Goal: Task Accomplishment & Management: Complete application form

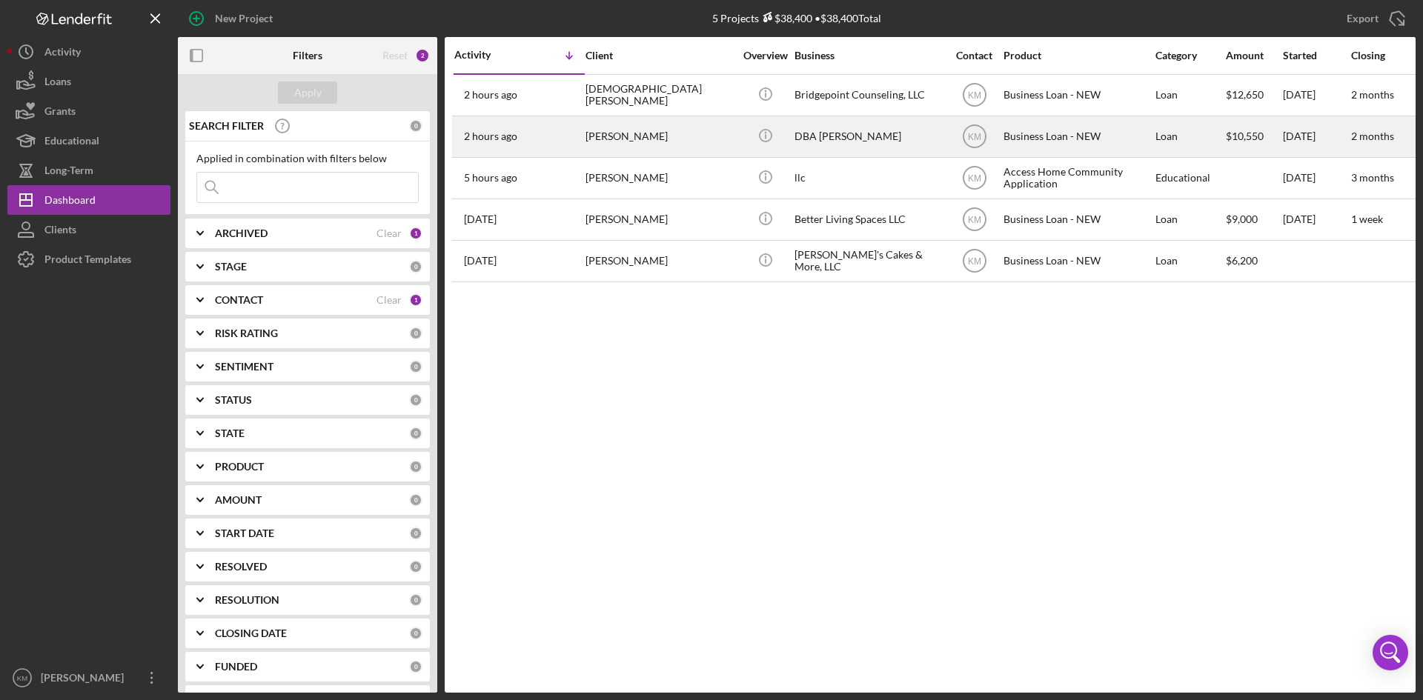
click at [825, 136] on div "DBA [PERSON_NAME]" at bounding box center [868, 136] width 148 height 39
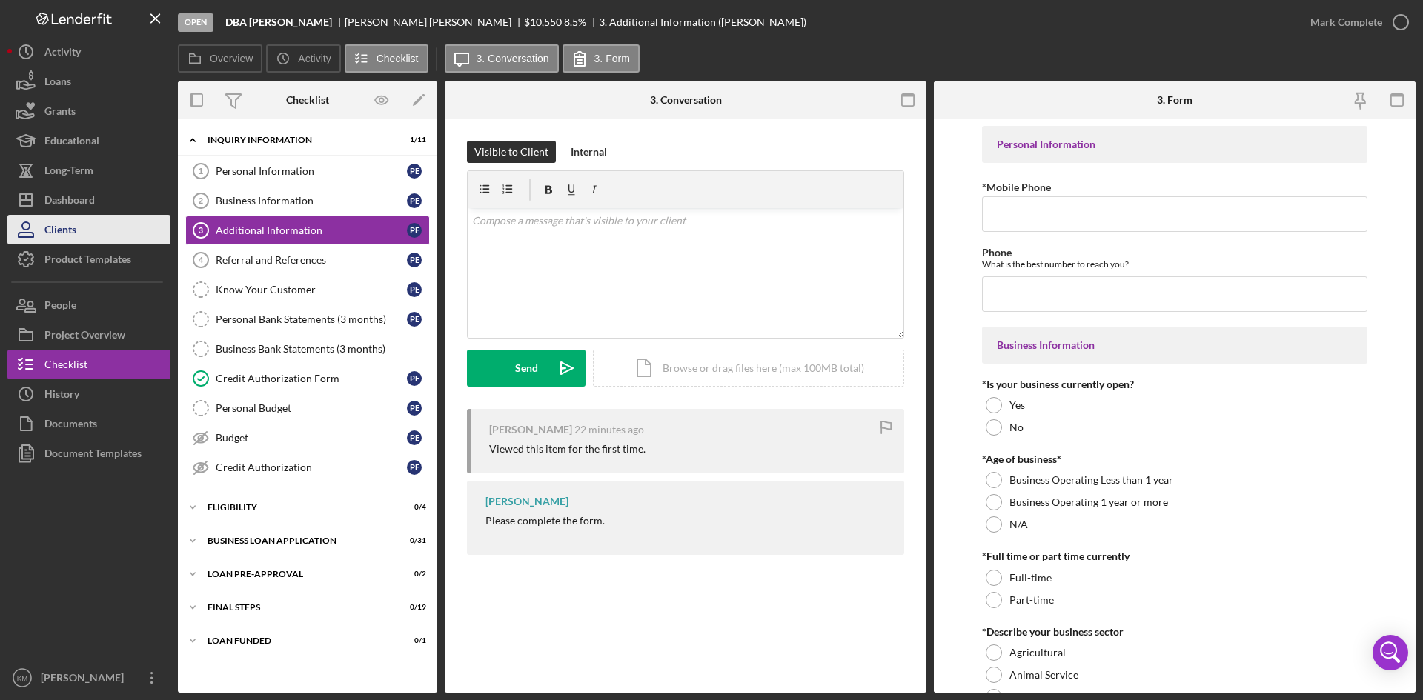
click at [72, 225] on div "Clients" at bounding box center [60, 231] width 32 height 33
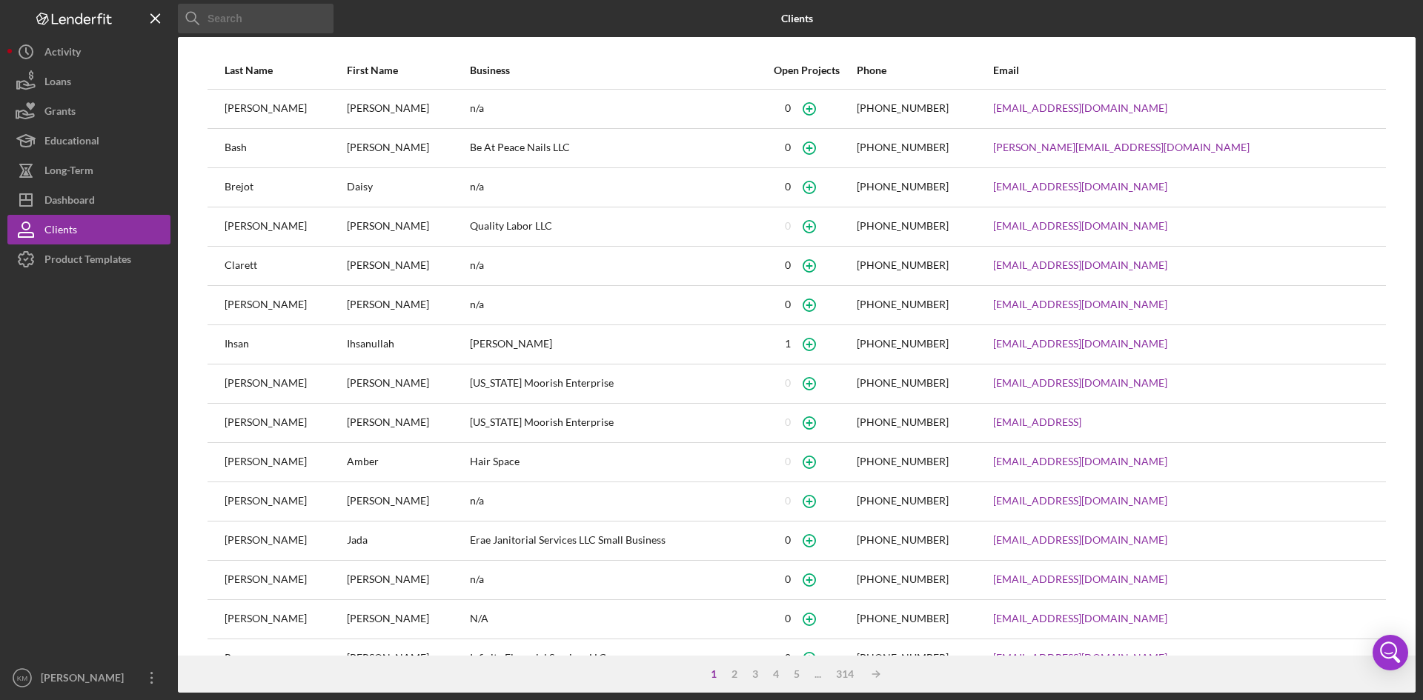
click at [236, 25] on input at bounding box center [256, 19] width 156 height 30
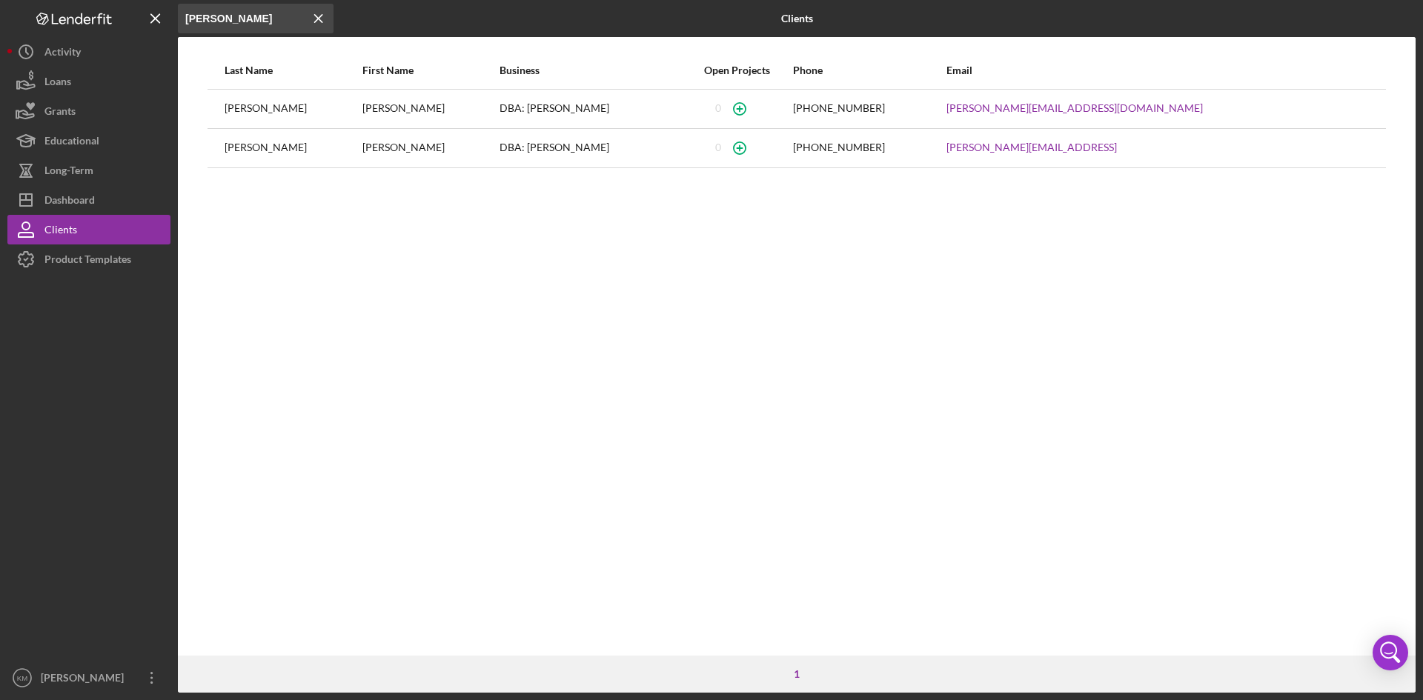
type input "[PERSON_NAME]"
click at [505, 111] on div "DBA: [PERSON_NAME]" at bounding box center [589, 108] width 181 height 37
click at [523, 150] on div "DBA: [PERSON_NAME]" at bounding box center [589, 148] width 181 height 37
click at [743, 109] on icon "button" at bounding box center [739, 108] width 7 height 7
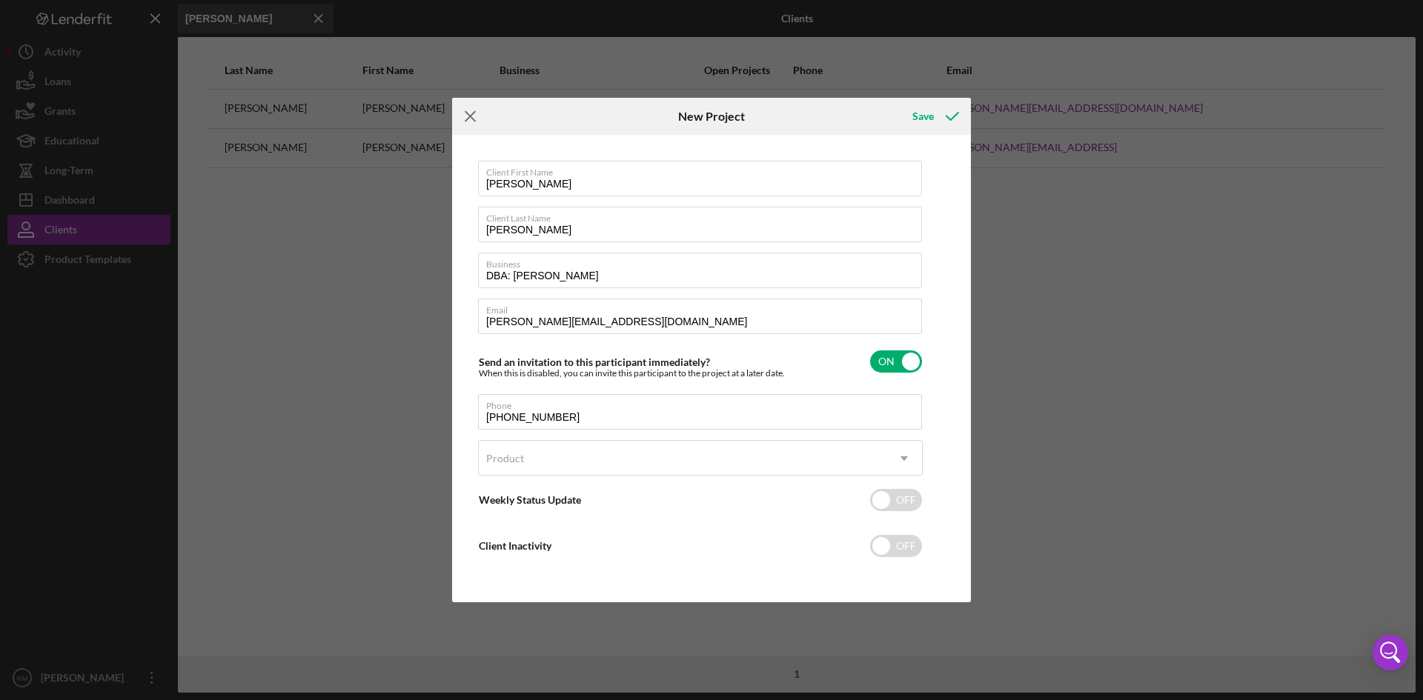
click at [472, 111] on icon "Icon/Menu Close" at bounding box center [470, 116] width 37 height 37
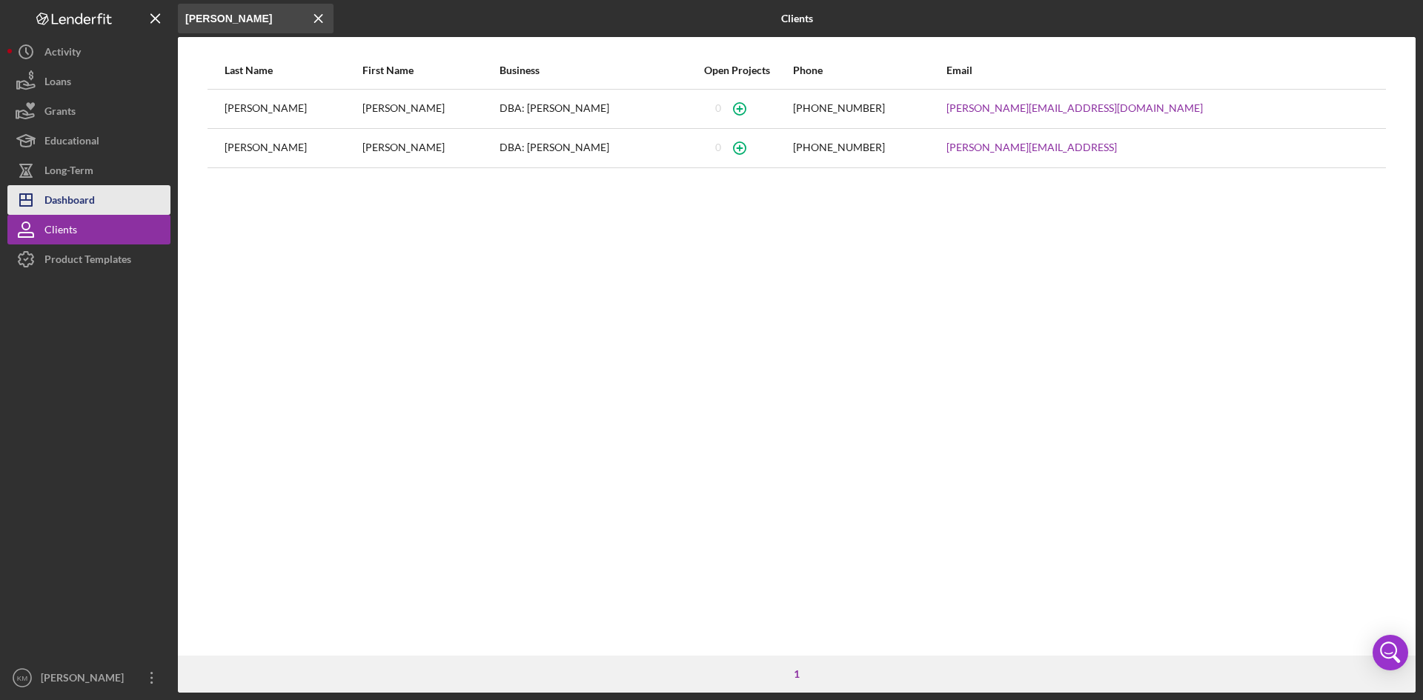
click at [56, 196] on div "Dashboard" at bounding box center [69, 201] width 50 height 33
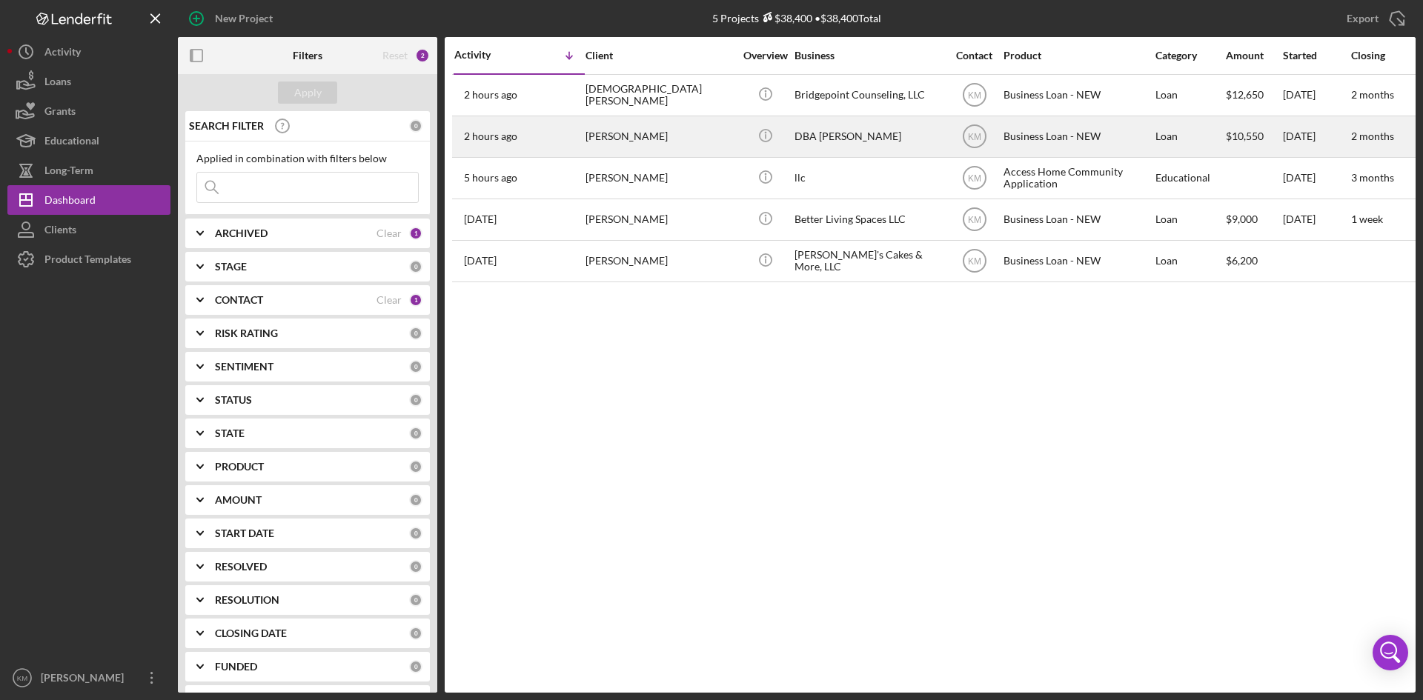
click at [630, 134] on div "[PERSON_NAME]" at bounding box center [659, 136] width 148 height 39
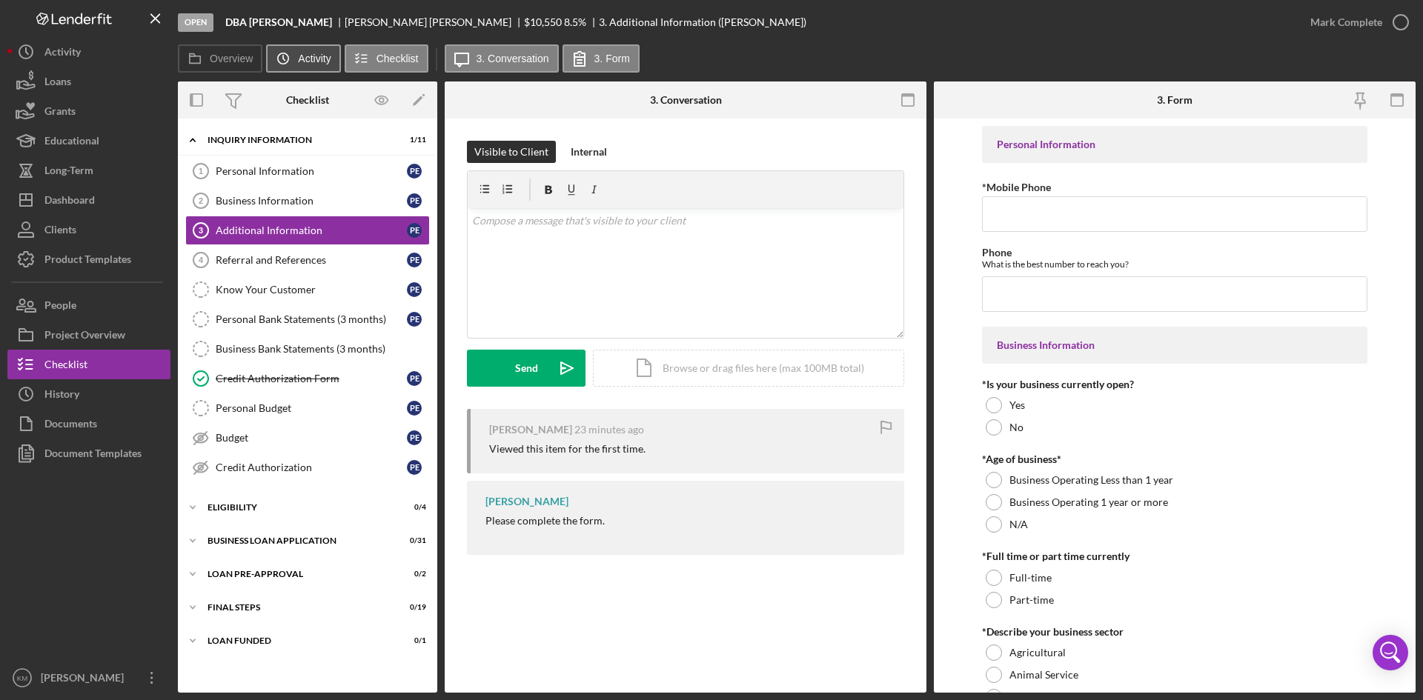
click at [308, 56] on label "Activity" at bounding box center [314, 59] width 33 height 12
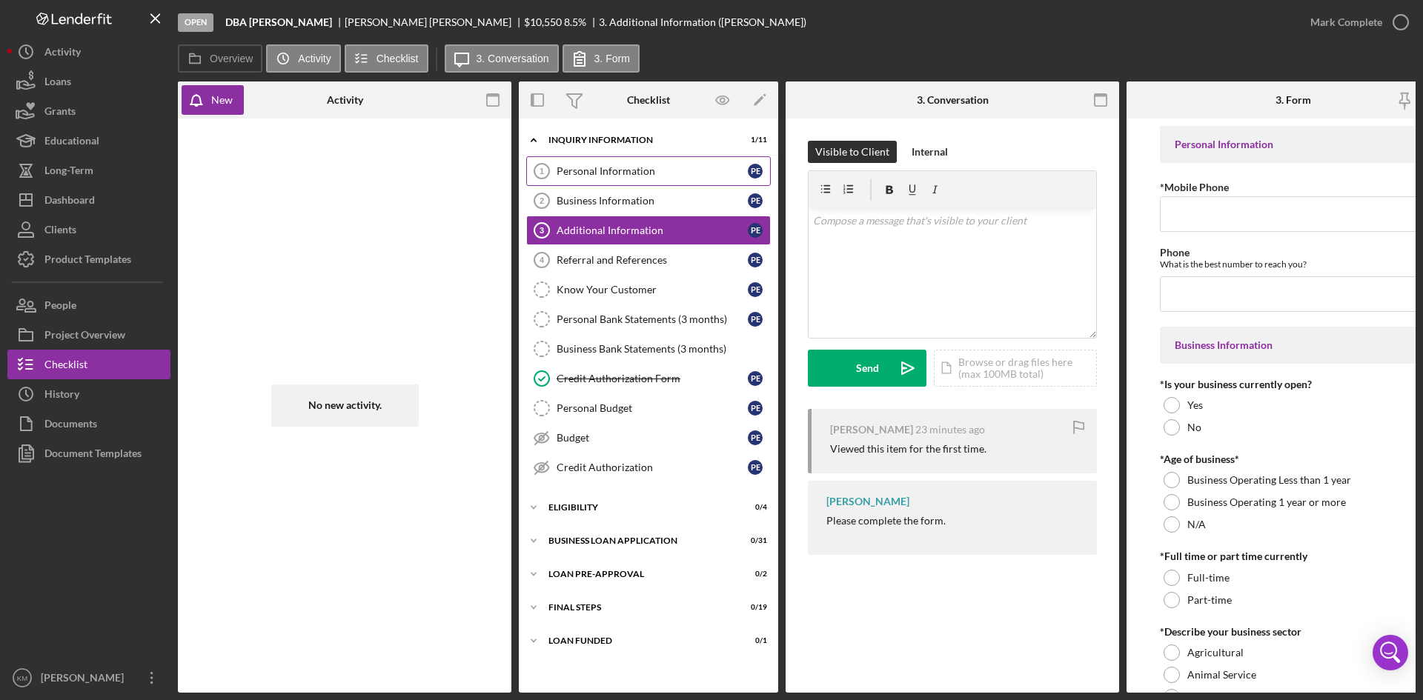
click at [596, 170] on div "Personal Information" at bounding box center [651, 171] width 191 height 12
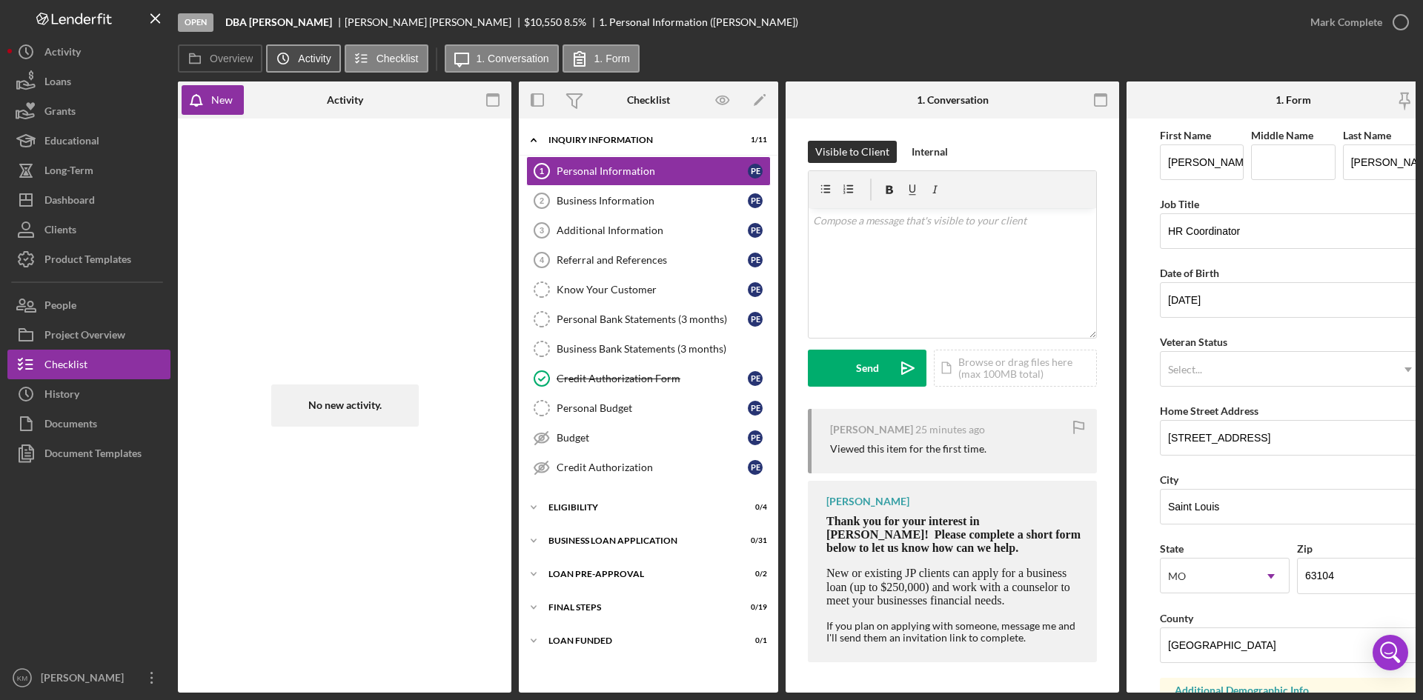
click at [322, 60] on label "Activity" at bounding box center [314, 59] width 33 height 12
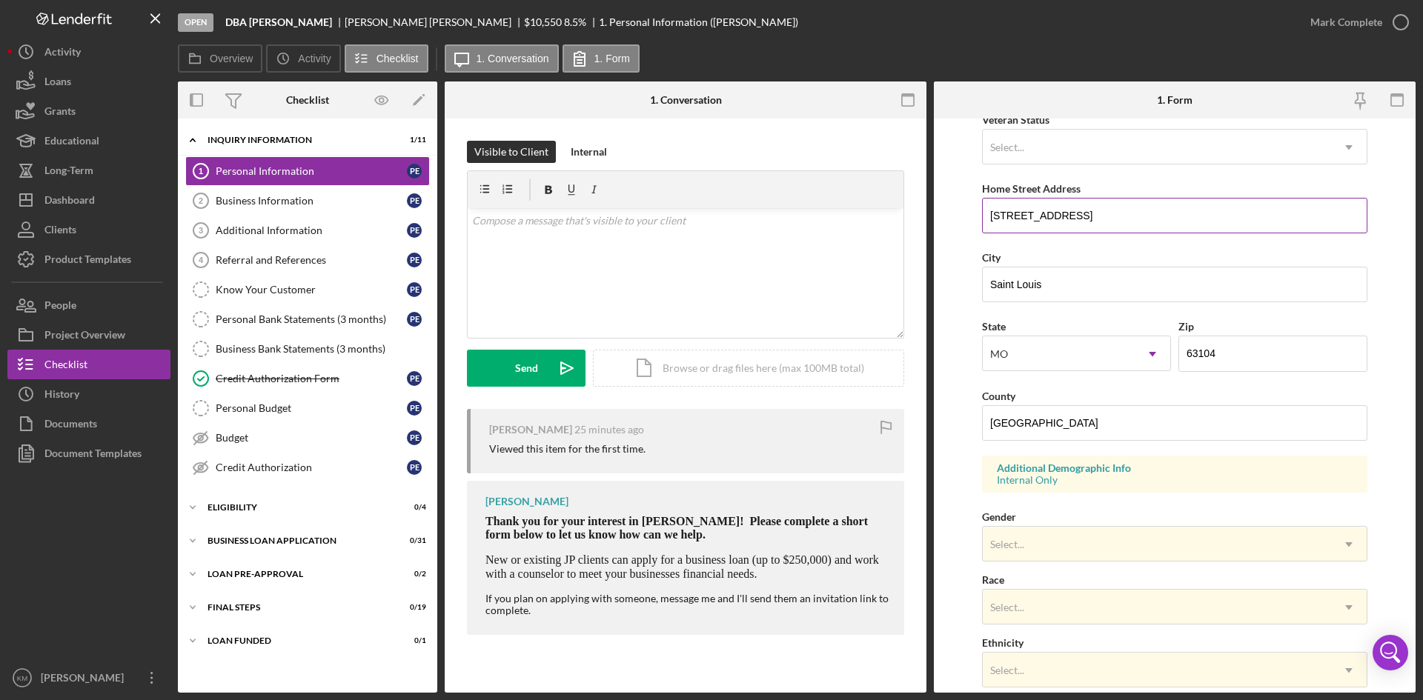
scroll to position [415, 0]
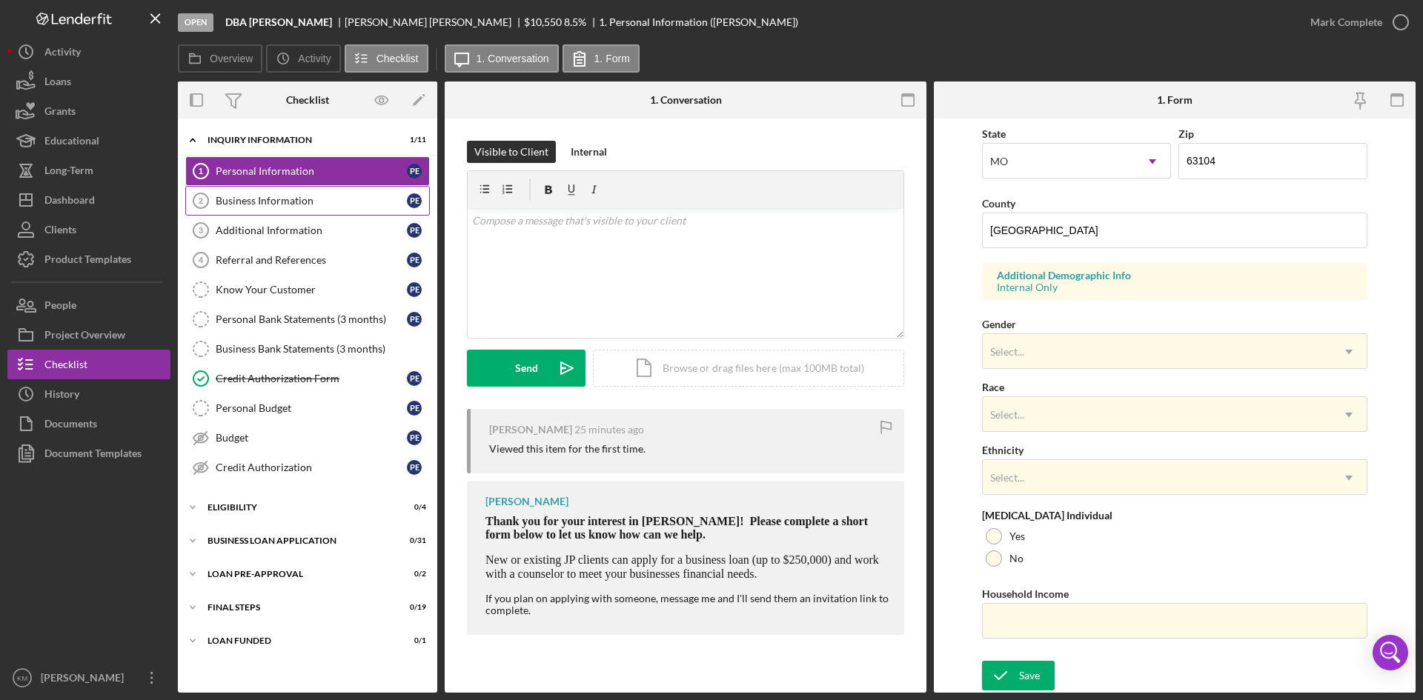
click at [289, 202] on div "Business Information" at bounding box center [311, 201] width 191 height 12
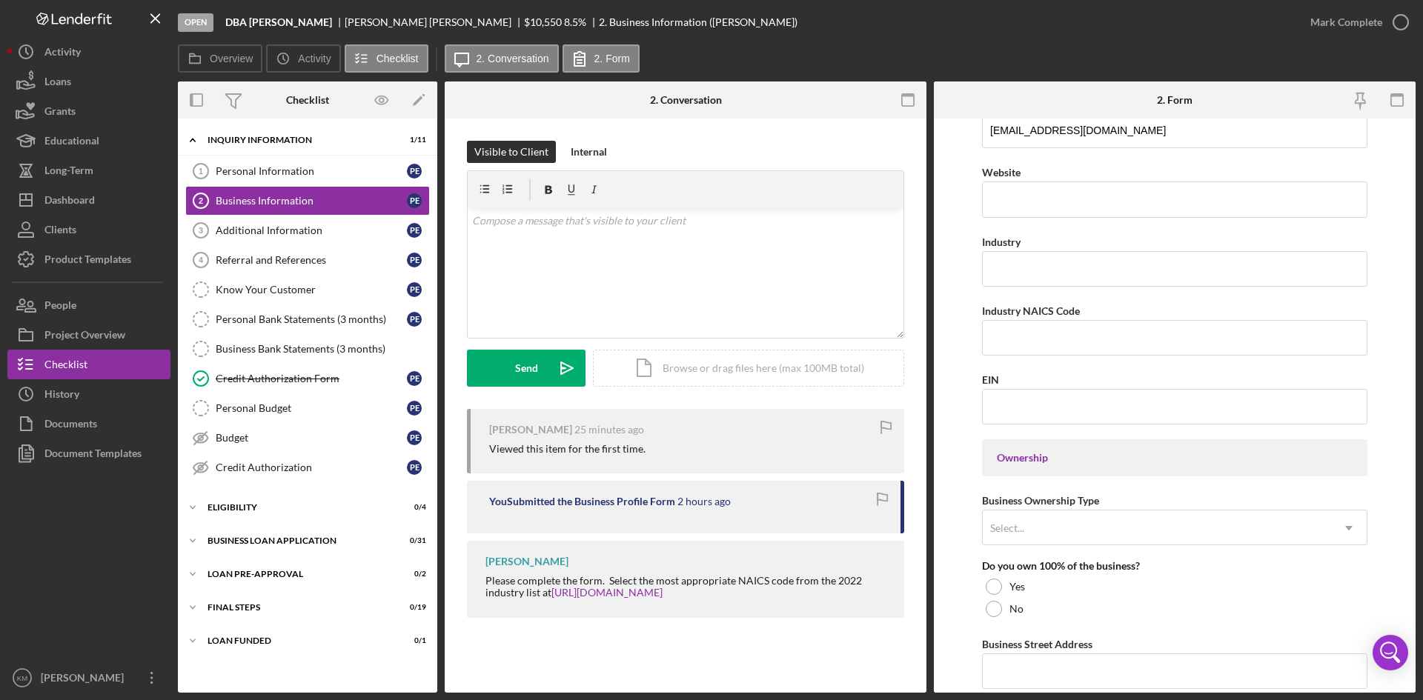
scroll to position [667, 0]
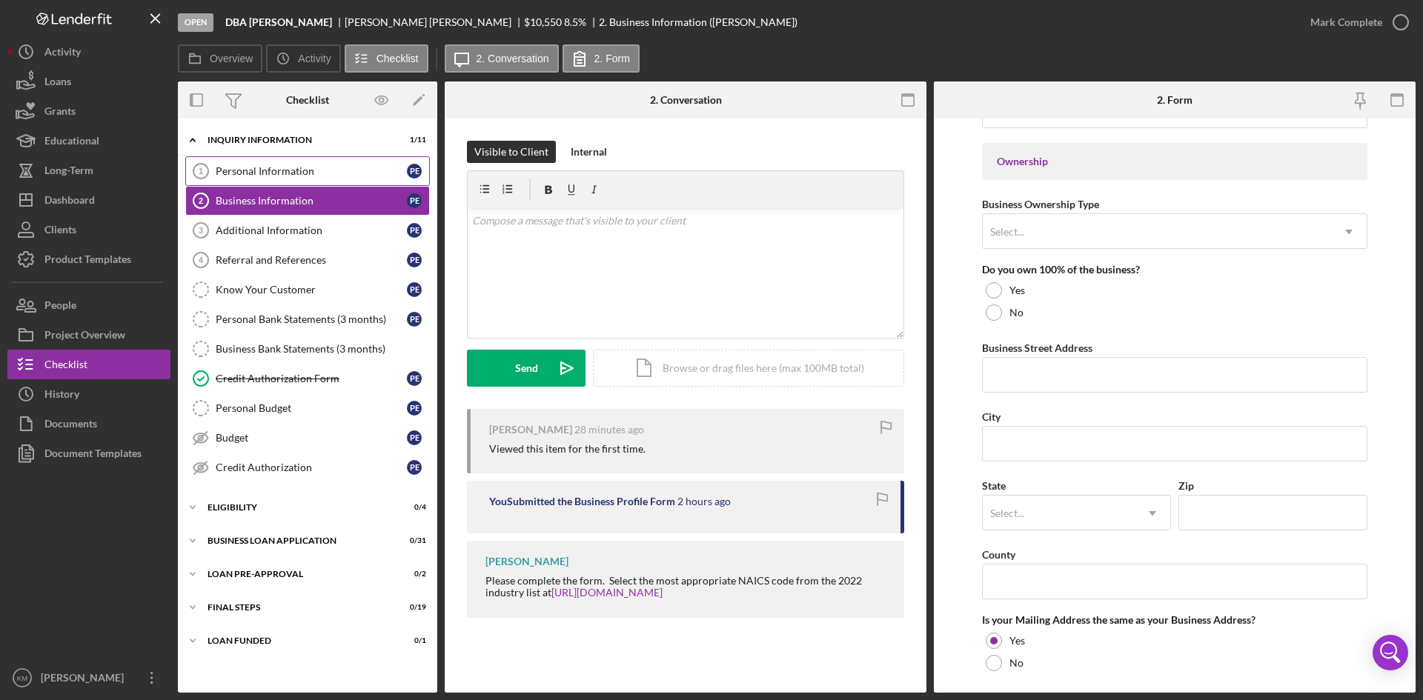
click at [224, 167] on div "Personal Information" at bounding box center [311, 171] width 191 height 12
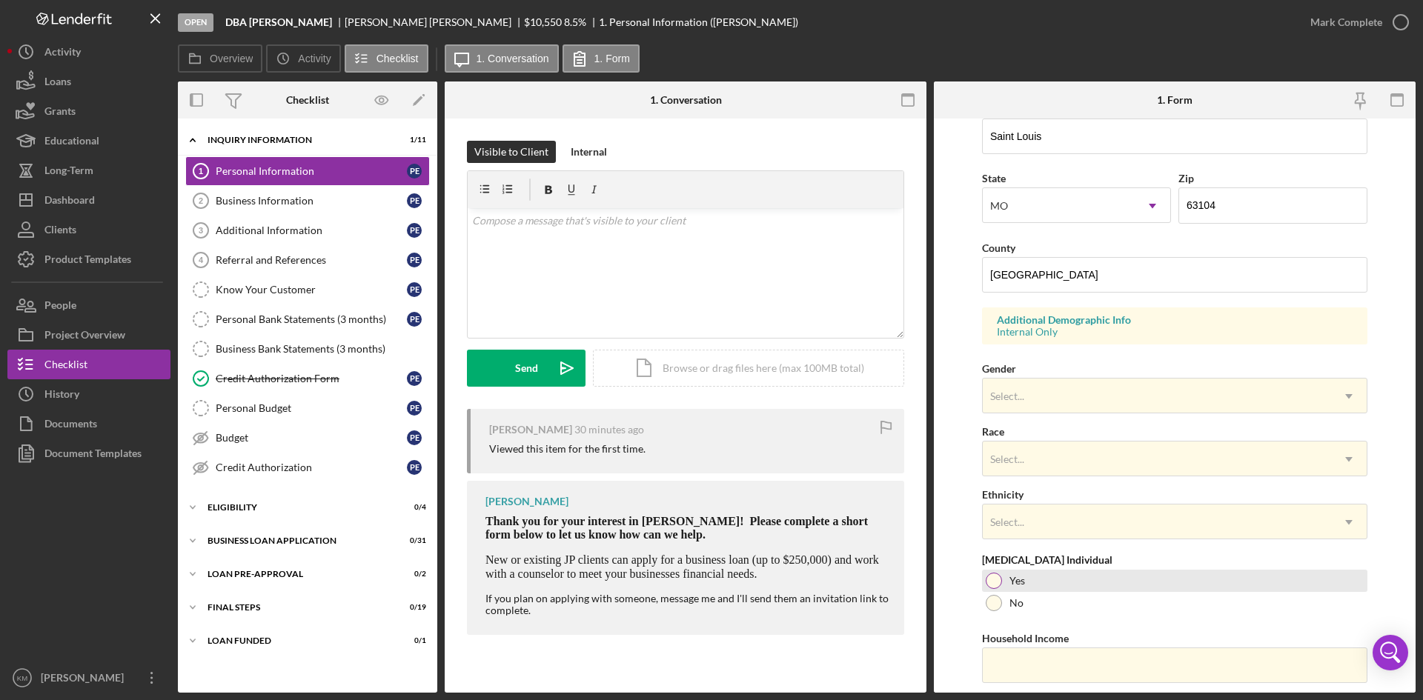
scroll to position [415, 0]
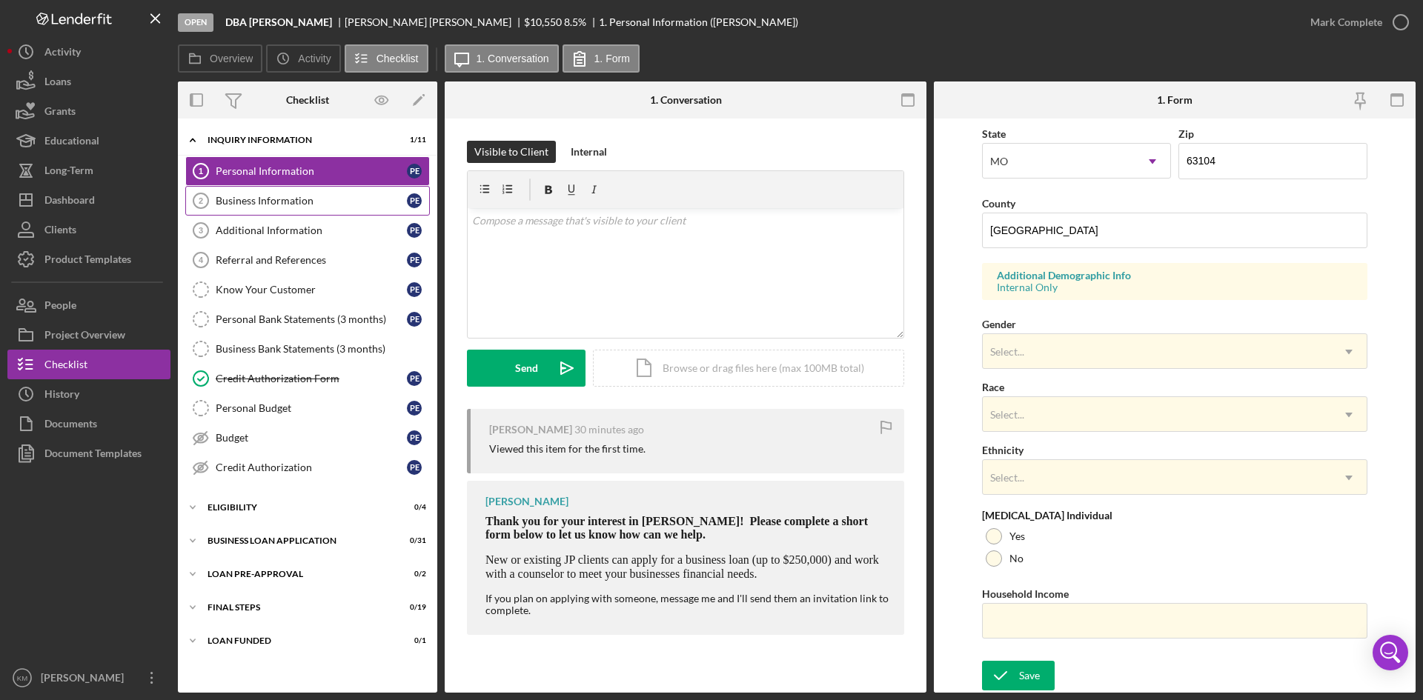
click at [244, 203] on div "Business Information" at bounding box center [311, 201] width 191 height 12
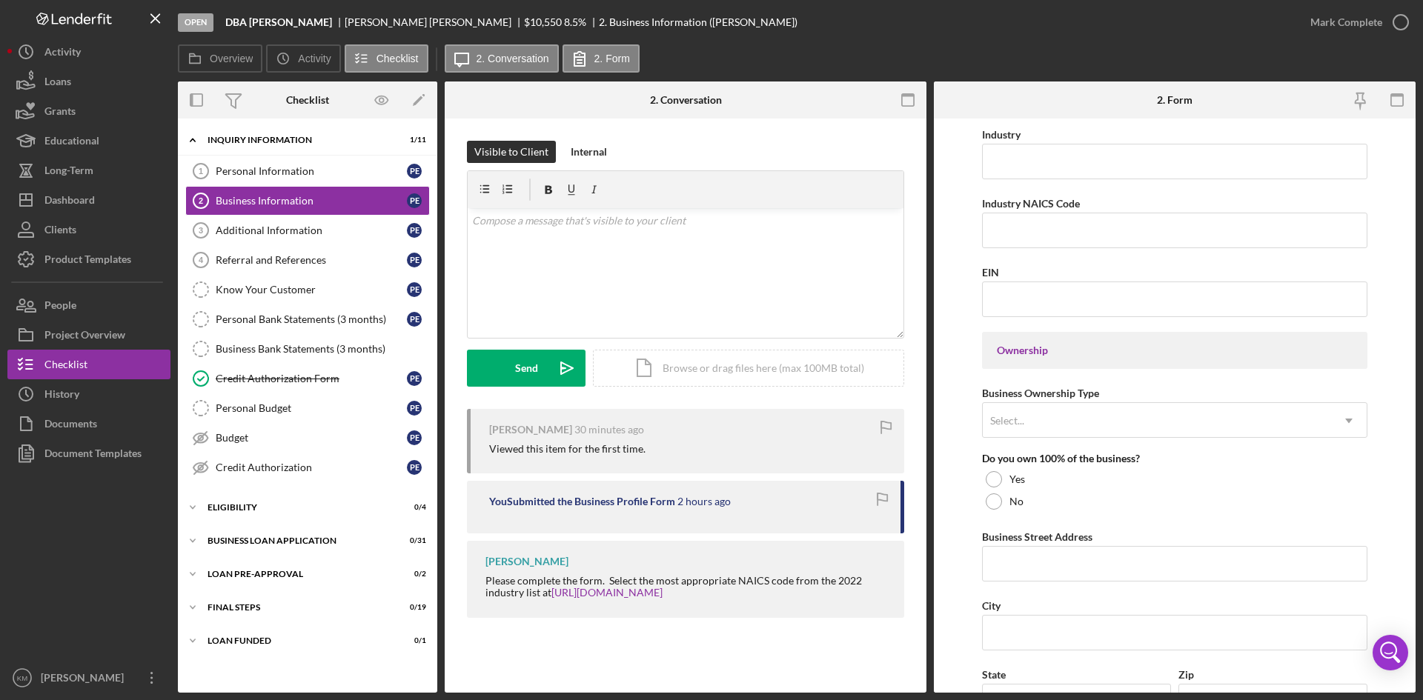
scroll to position [404, 0]
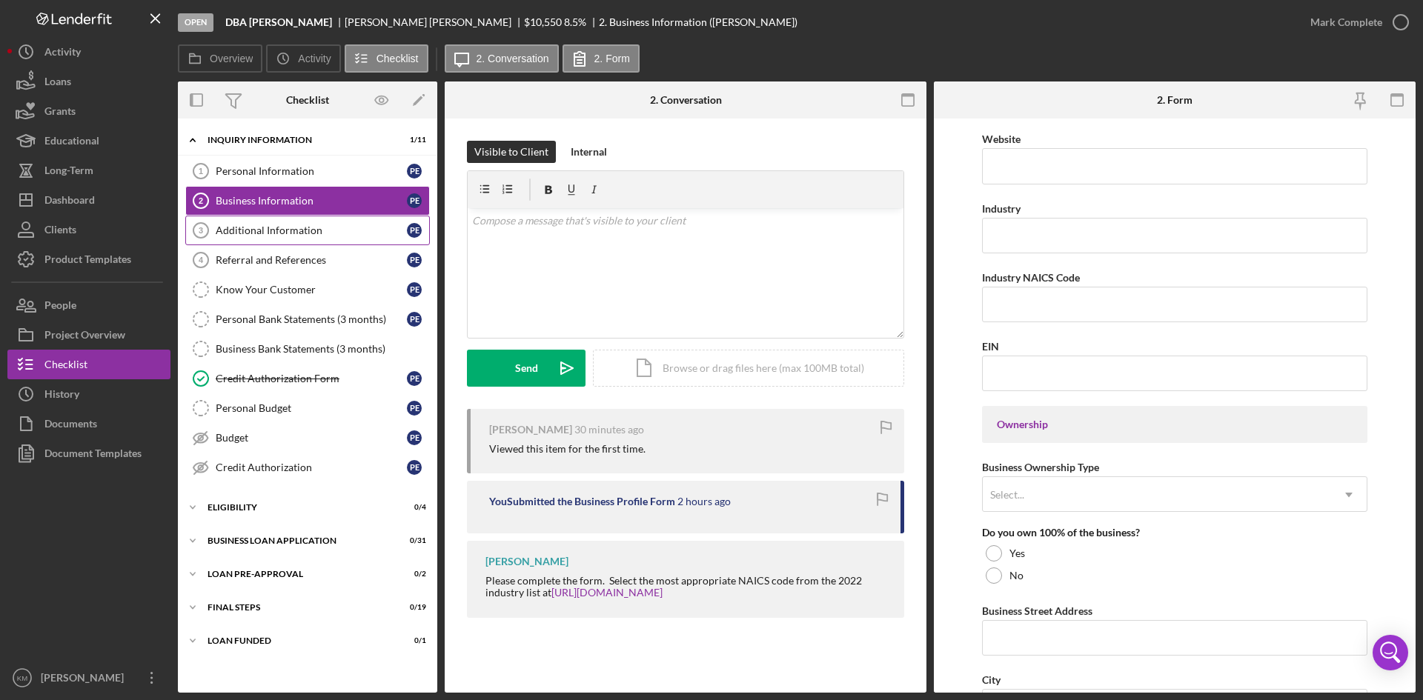
click at [293, 231] on div "Additional Information" at bounding box center [311, 230] width 191 height 12
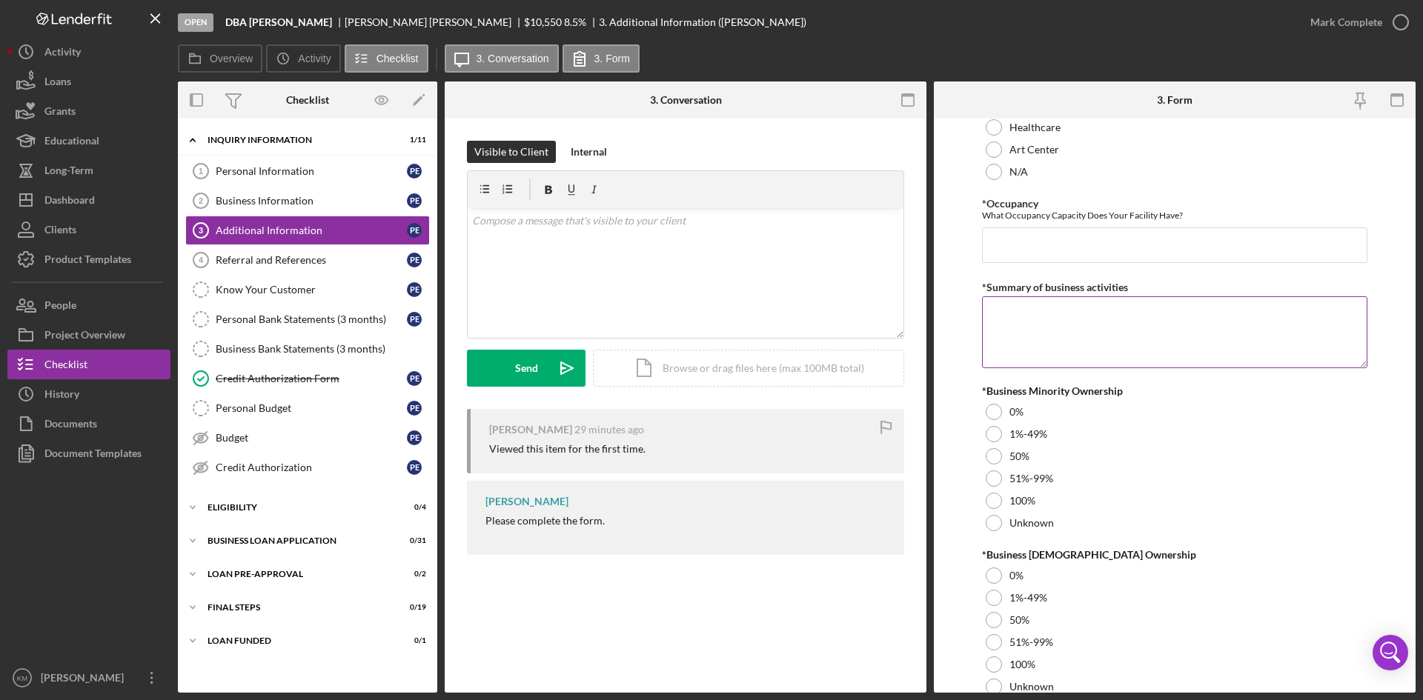
scroll to position [1615, 0]
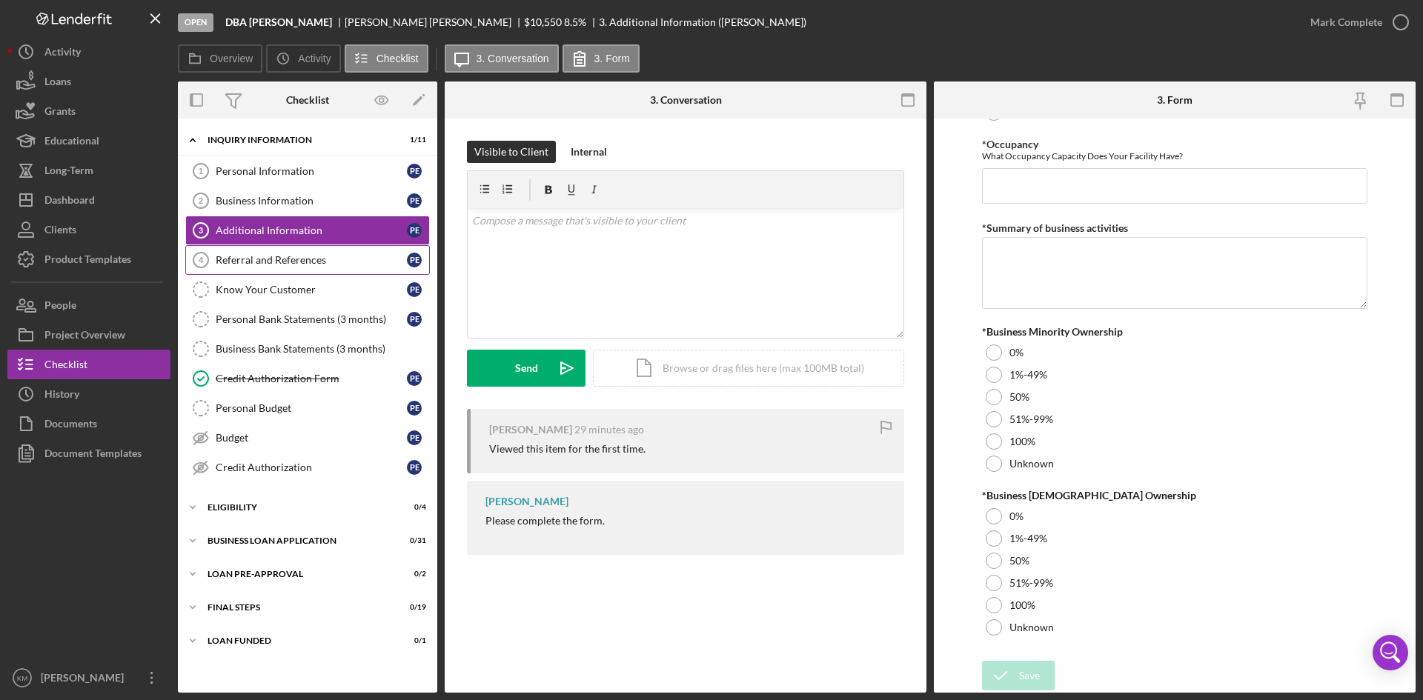
click at [261, 259] on div "Referral and References" at bounding box center [311, 260] width 191 height 12
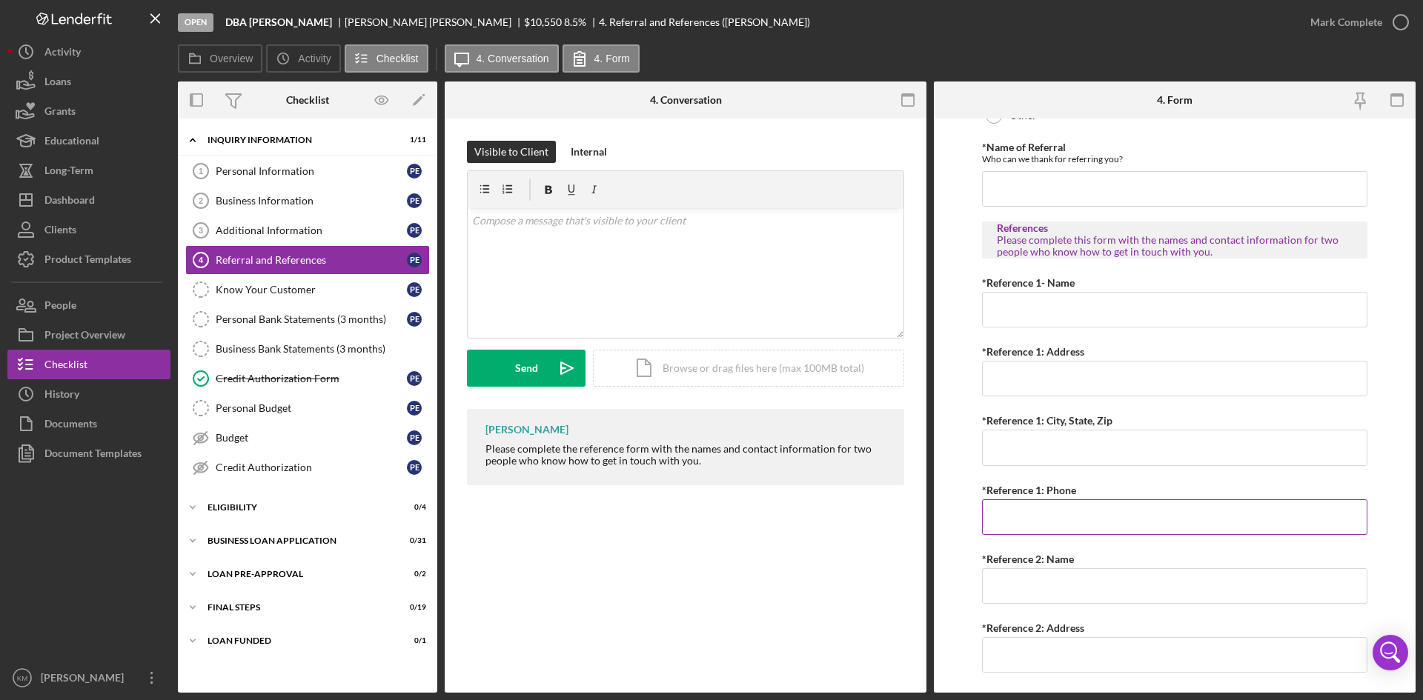
scroll to position [542, 0]
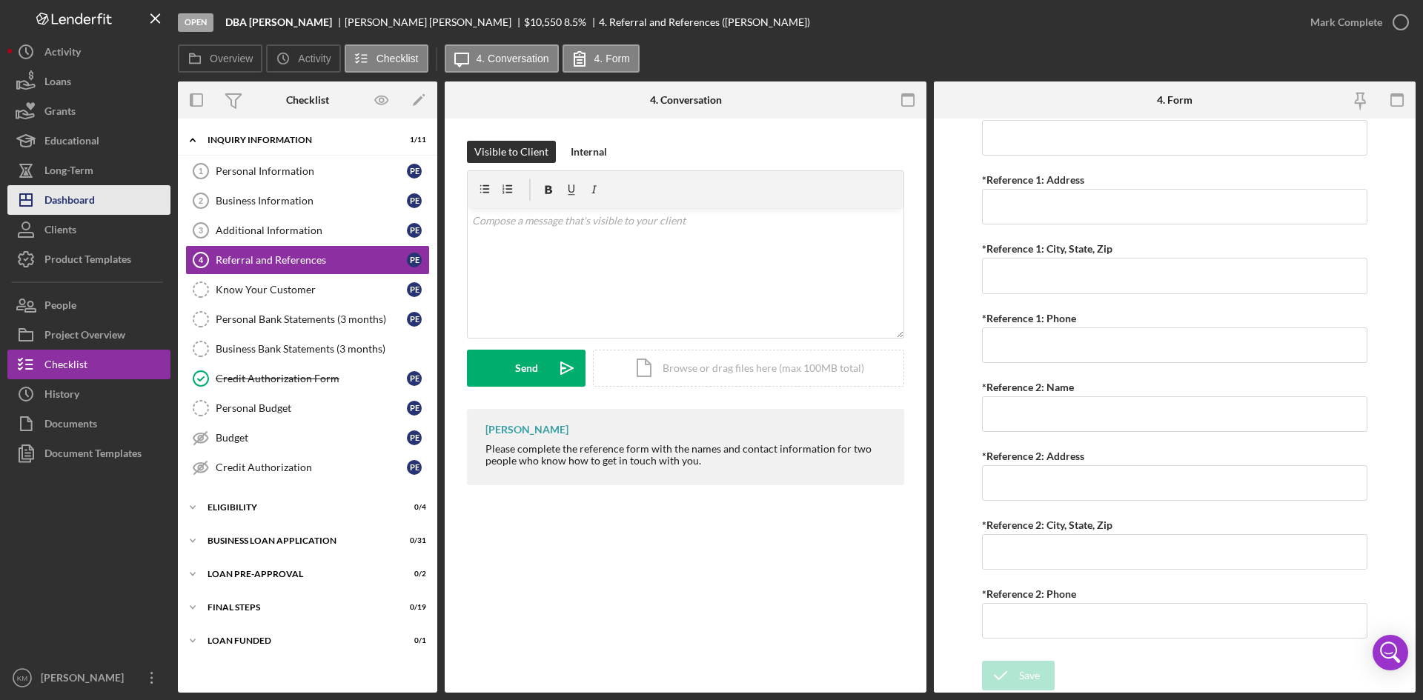
drag, startPoint x: 83, startPoint y: 199, endPoint x: 74, endPoint y: 202, distance: 9.4
click at [82, 199] on div "Dashboard" at bounding box center [69, 201] width 50 height 33
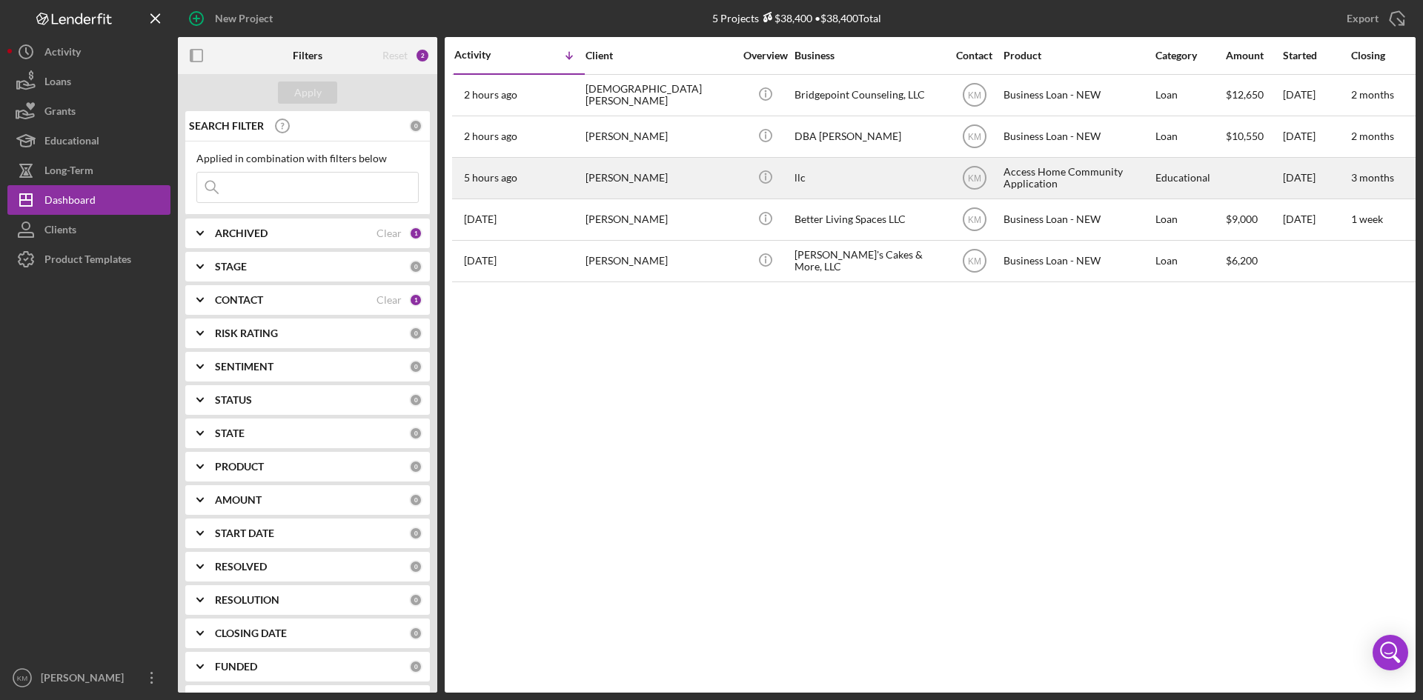
click at [609, 172] on div "[PERSON_NAME]" at bounding box center [659, 178] width 148 height 39
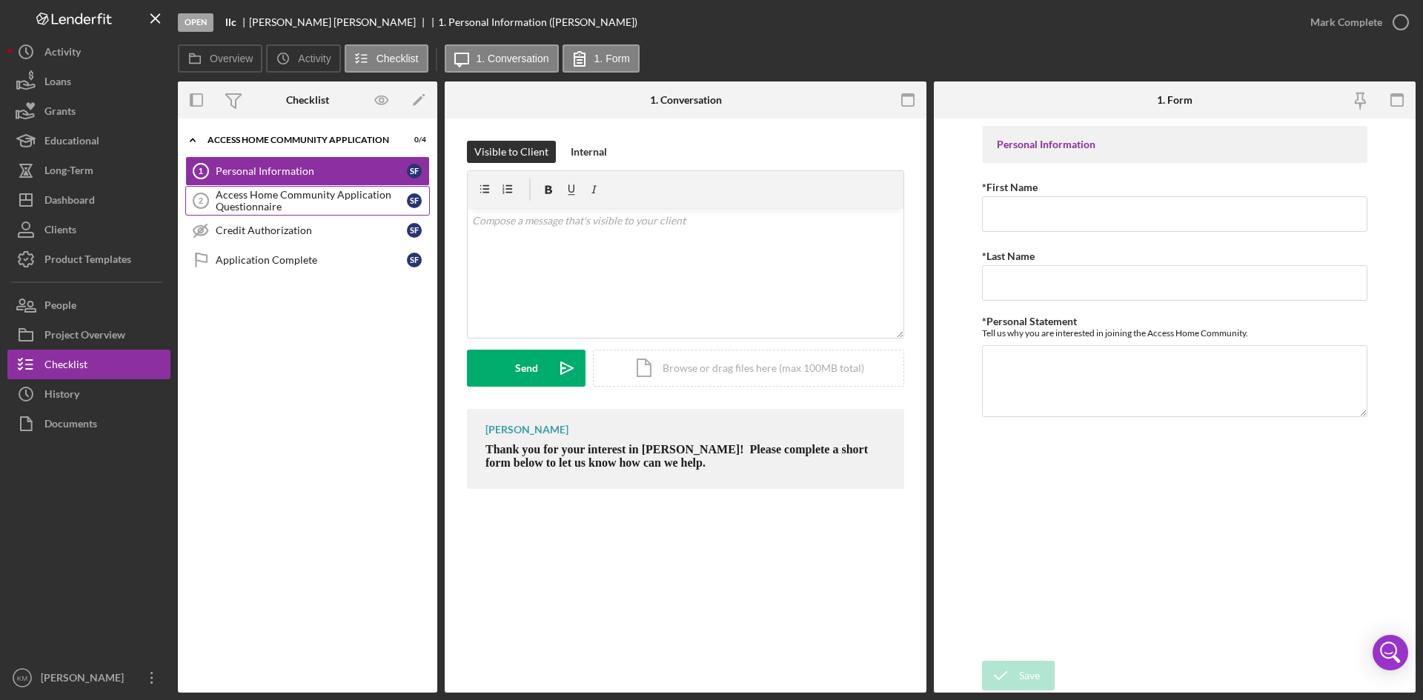
click at [251, 199] on div "Access Home Community Application Questionnaire" at bounding box center [311, 201] width 191 height 24
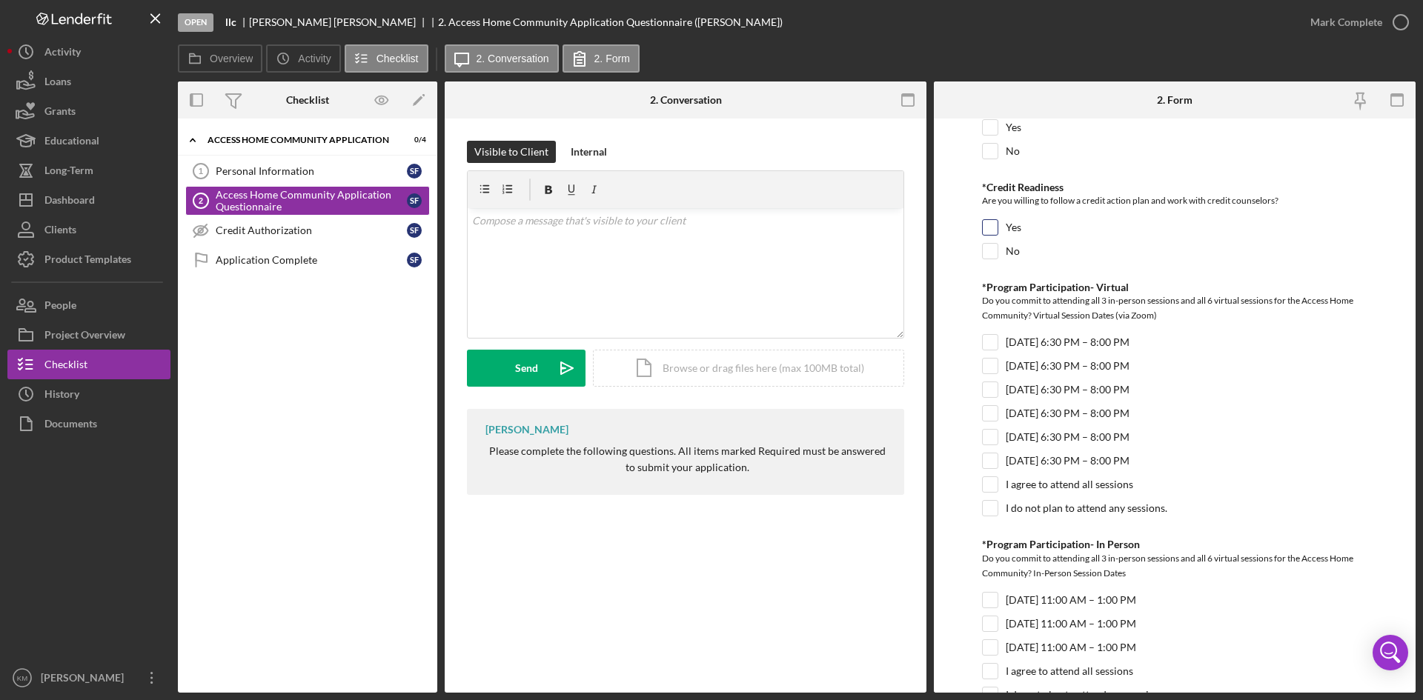
scroll to position [368, 0]
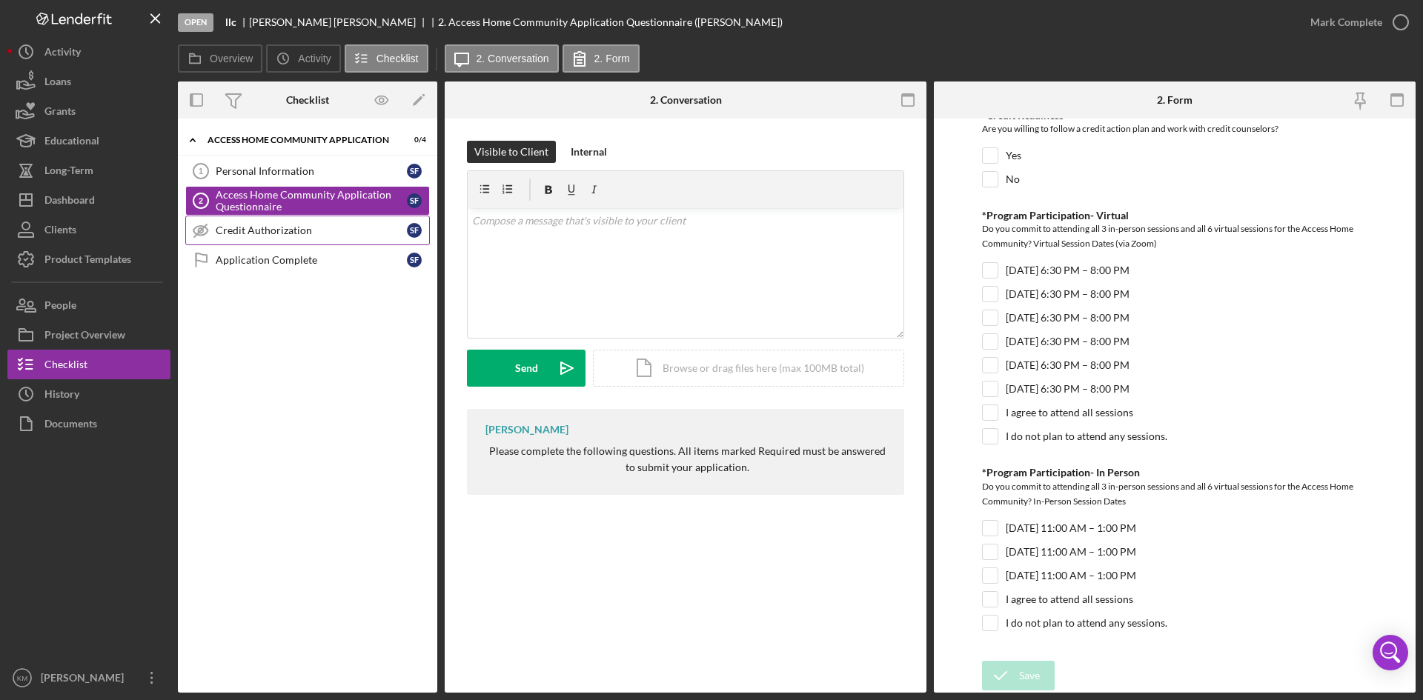
click at [268, 227] on div "Credit Authorization" at bounding box center [311, 230] width 191 height 12
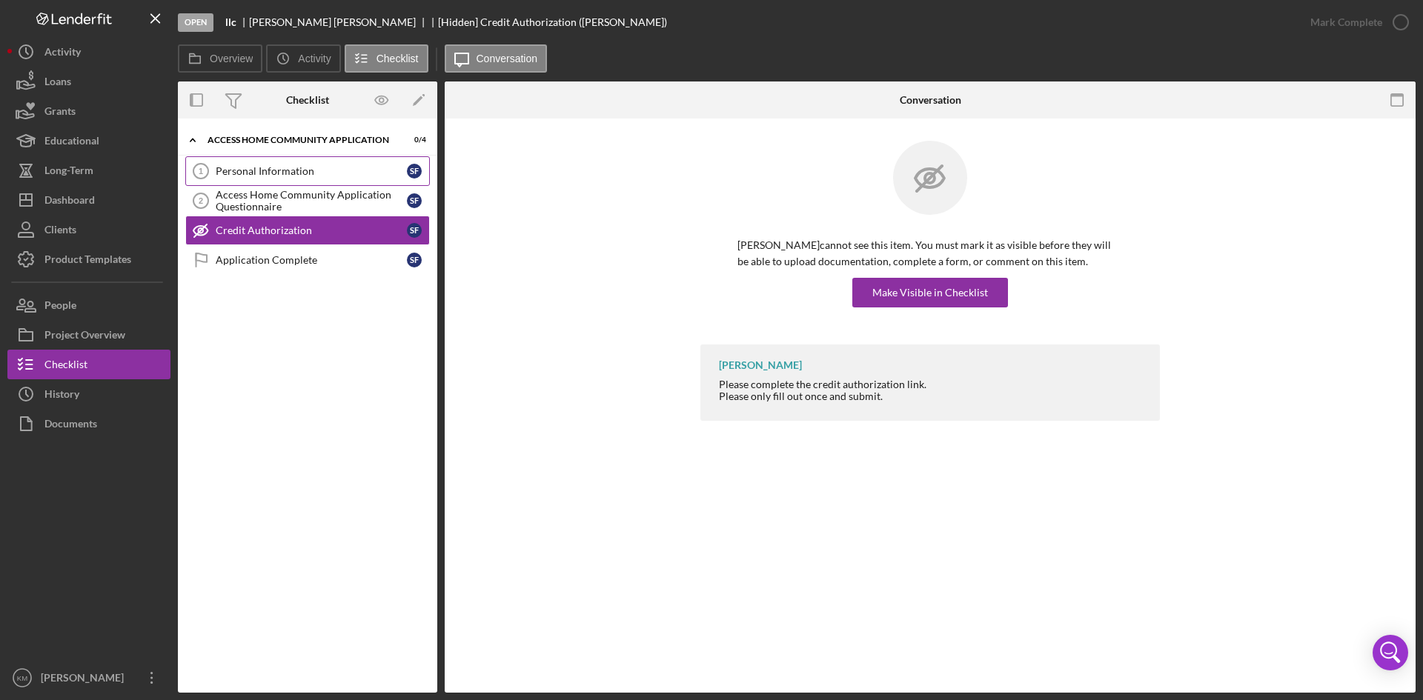
click at [240, 167] on div "Personal Information" at bounding box center [311, 171] width 191 height 12
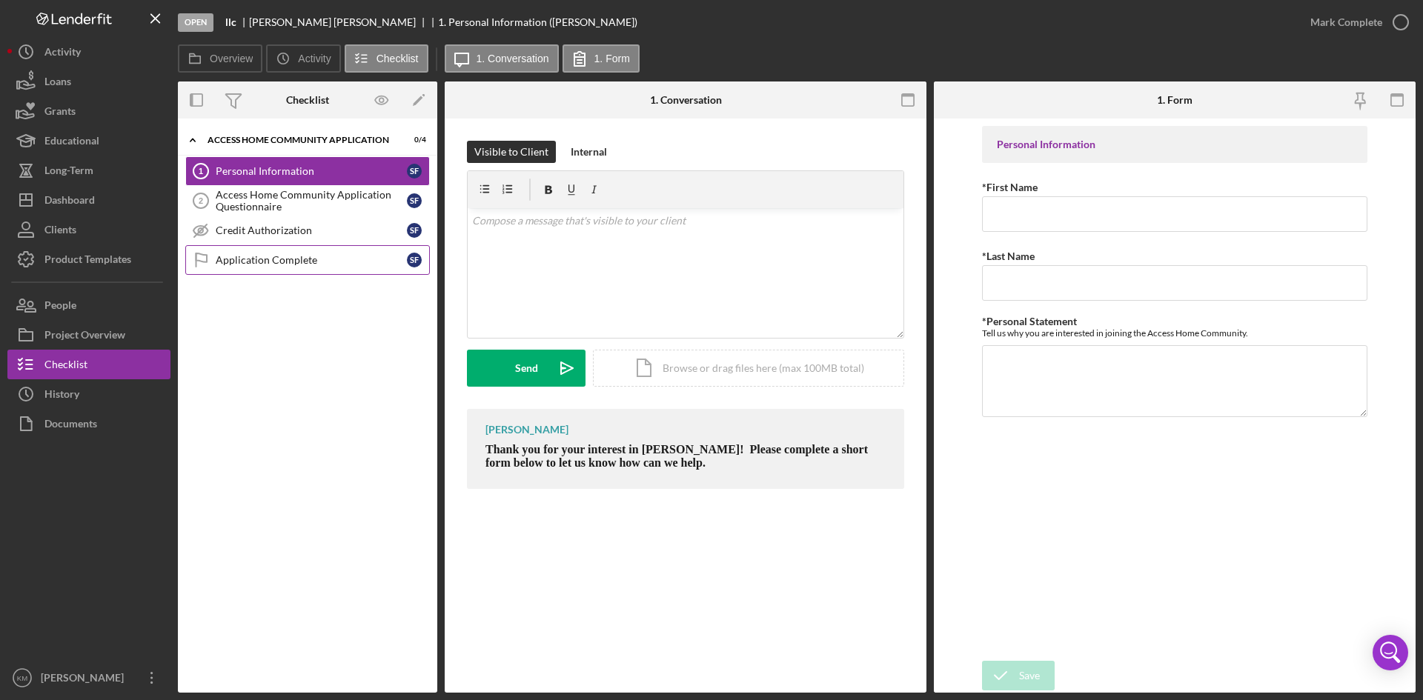
click at [258, 262] on div "Application Complete" at bounding box center [311, 260] width 191 height 12
